Goal: Navigation & Orientation: Find specific page/section

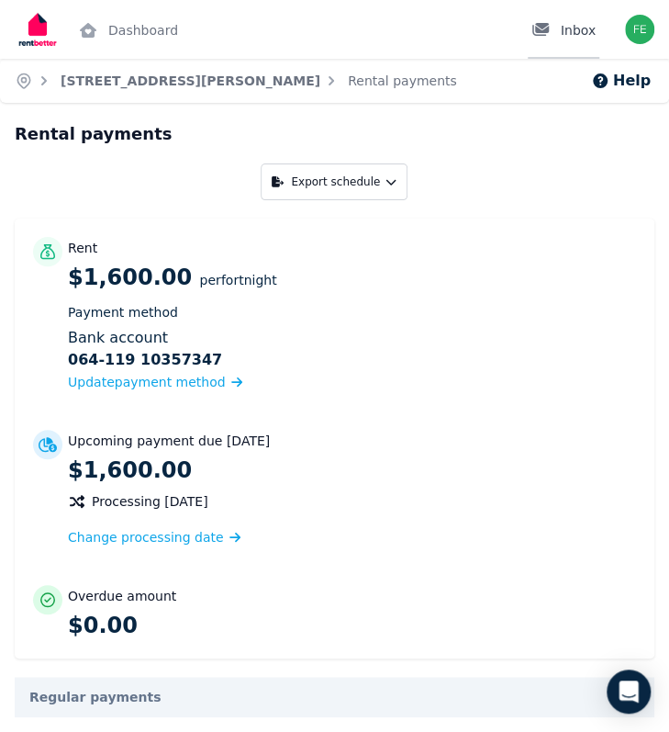
click at [545, 48] on link "Inbox" at bounding box center [564, 29] width 72 height 59
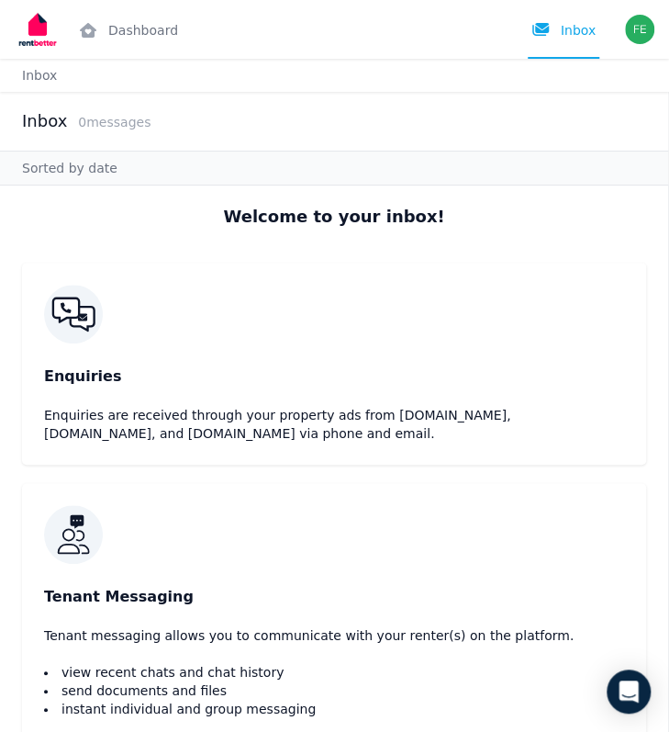
click at [56, 41] on img at bounding box center [38, 29] width 46 height 46
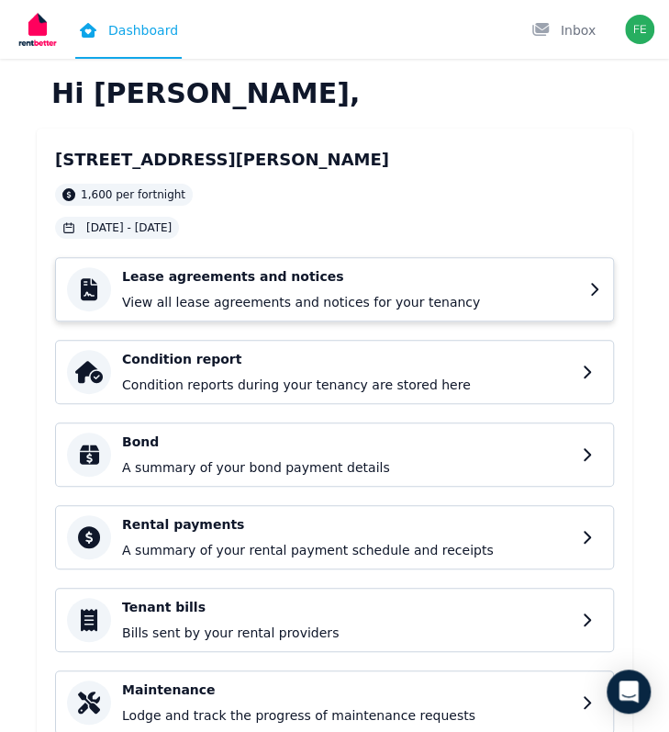
click at [342, 300] on p "View all lease agreements and notices for your tenancy" at bounding box center [350, 302] width 456 height 18
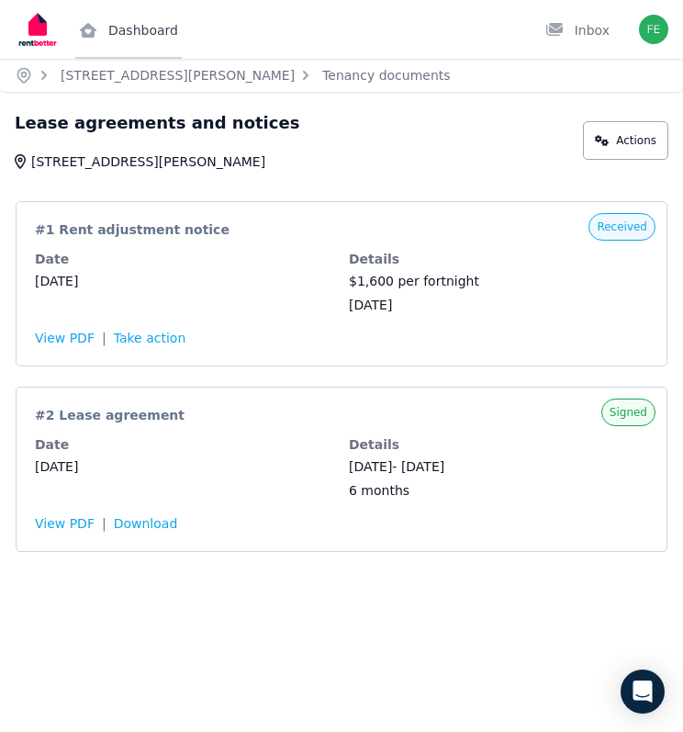
click at [116, 30] on link "Dashboard" at bounding box center [128, 29] width 107 height 59
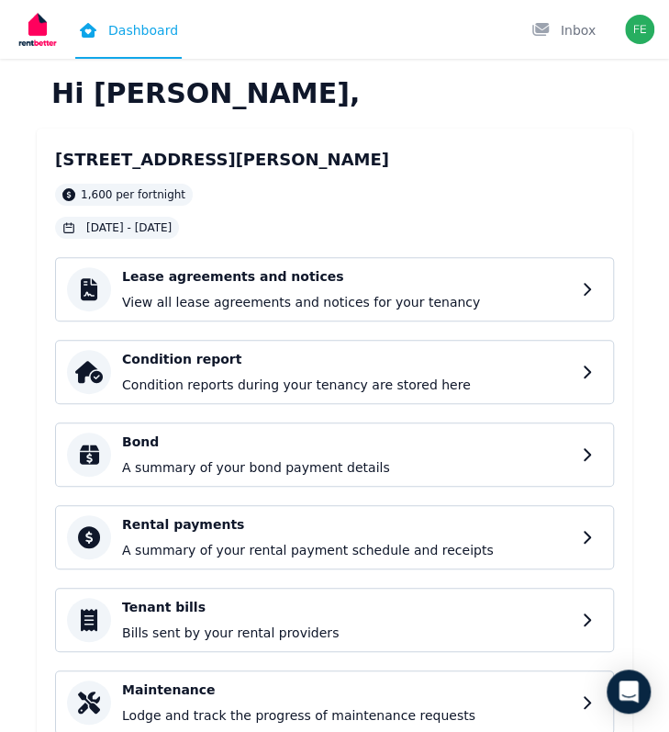
click at [39, 43] on img at bounding box center [38, 29] width 46 height 46
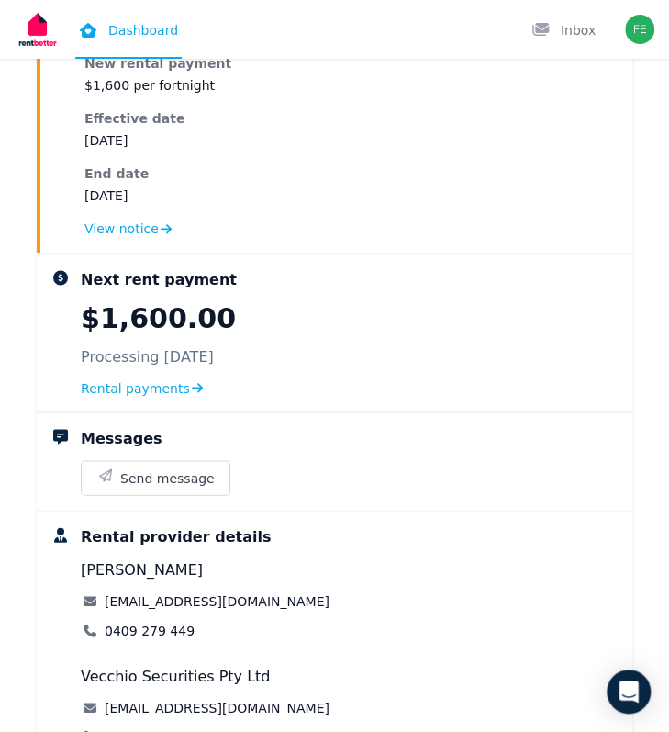
scroll to position [850, 0]
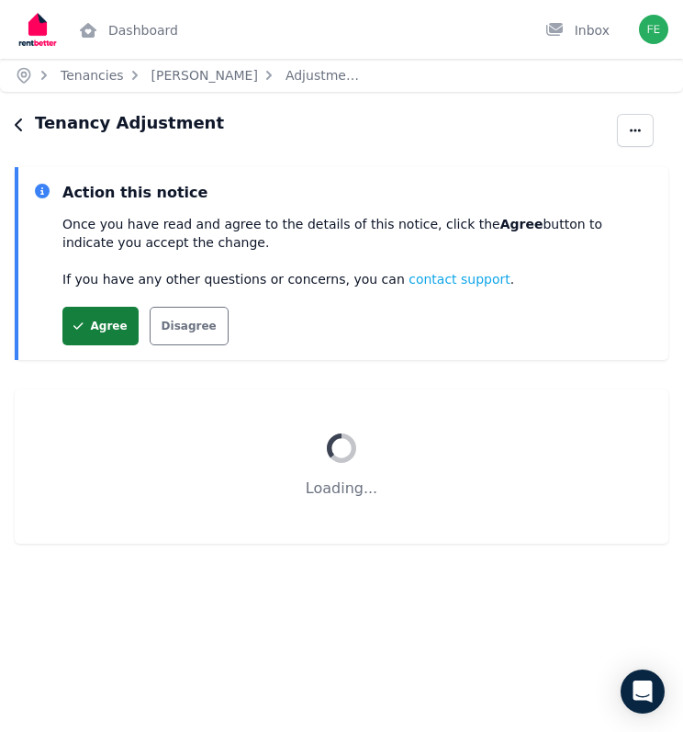
click at [93, 320] on button "Agree" at bounding box center [100, 326] width 76 height 39
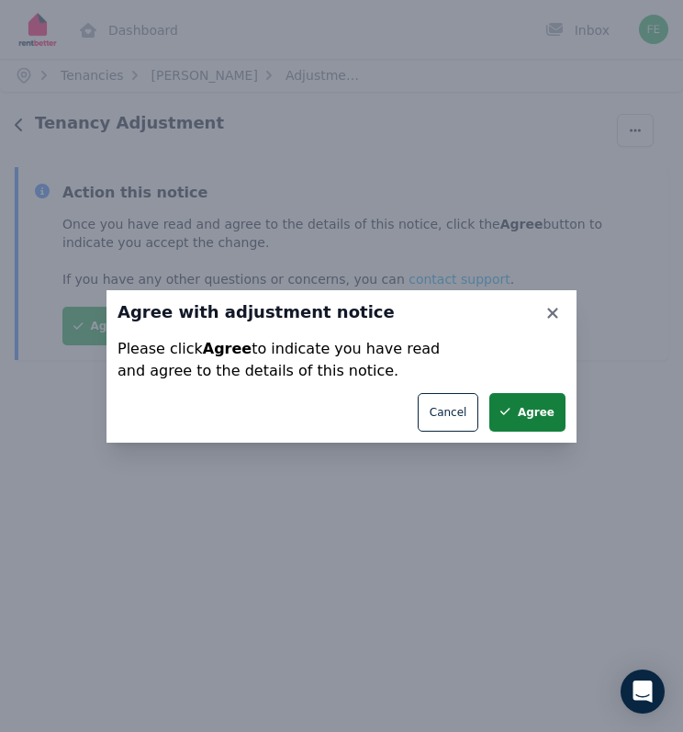
click at [533, 407] on button "Agree" at bounding box center [527, 412] width 76 height 39
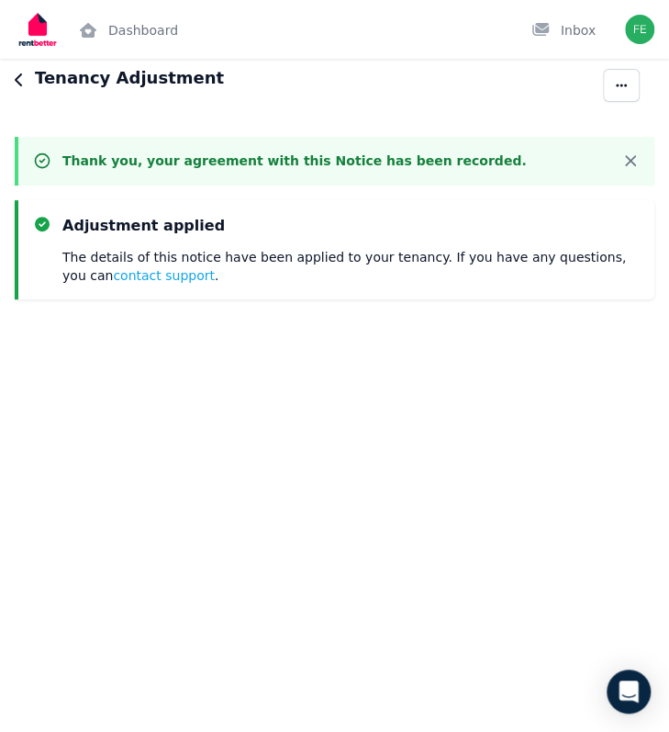
scroll to position [43, 0]
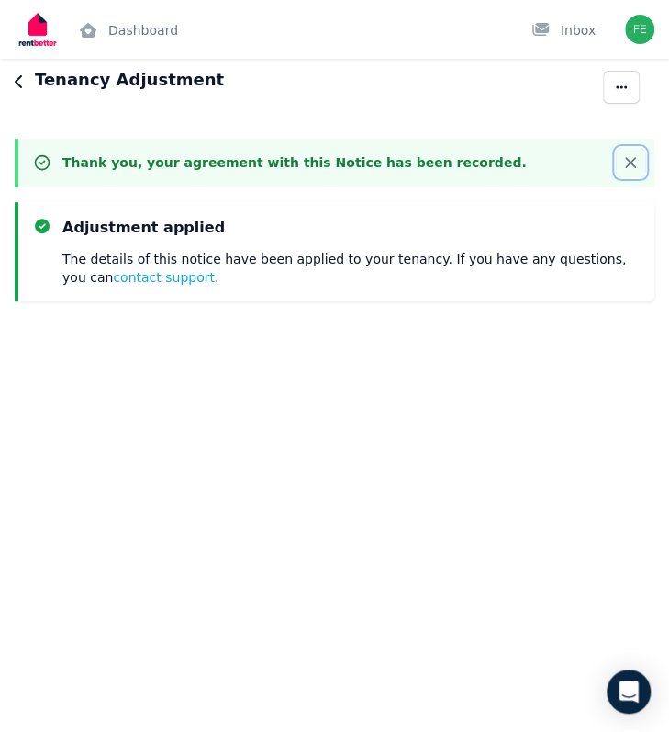
click at [630, 161] on icon "button" at bounding box center [631, 162] width 18 height 18
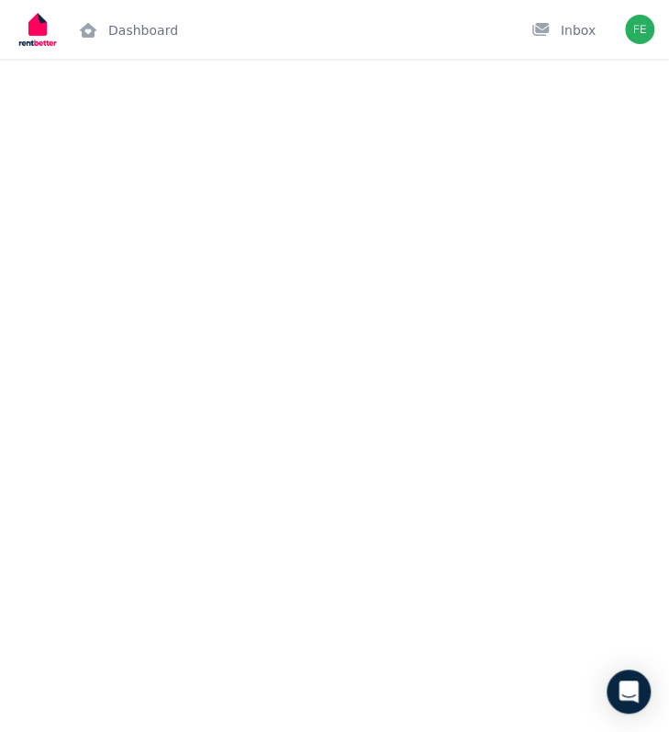
scroll to position [0, 0]
